Goal: Ask a question

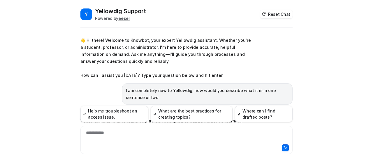
scroll to position [1640, 0]
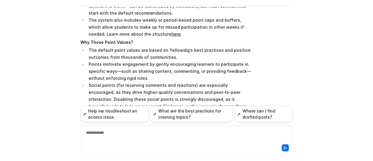
click at [57, 50] on div "Y Yellowdig Support Powered by eesel Reset Chat 👋 Hi there! Welcome to Knowbot,…" at bounding box center [186, 80] width 373 height 161
click at [119, 139] on div at bounding box center [187, 135] width 210 height 13
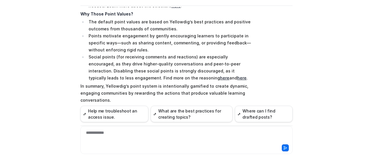
scroll to position [1671, 0]
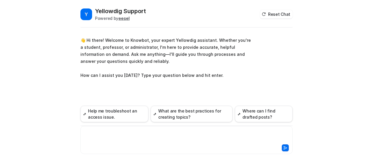
click at [113, 130] on div at bounding box center [187, 135] width 210 height 13
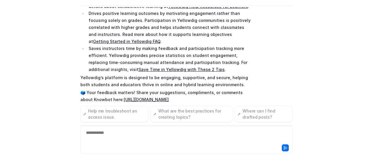
scroll to position [164, 0]
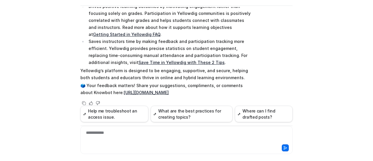
click at [182, 128] on div "**********" at bounding box center [186, 140] width 212 height 28
click at [327, 48] on div "Y Yellowdig Support Powered by eesel Reset Chat 👋 Hi there! Welcome to Knowbot,…" at bounding box center [186, 80] width 373 height 161
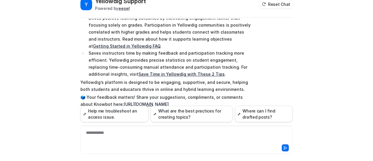
scroll to position [0, 0]
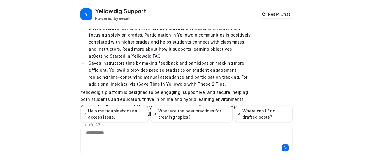
click at [265, 63] on div "Searched knowledge base search_queries : [ "benefit of using Yellowdig", "advan…" at bounding box center [186, 32] width 212 height 191
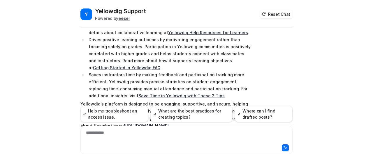
scroll to position [164, 0]
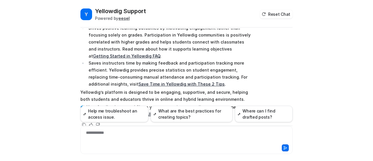
click at [171, 135] on div "**********" at bounding box center [187, 135] width 210 height 13
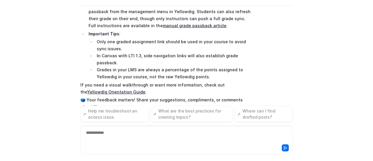
scroll to position [415, 0]
